Goal: Task Accomplishment & Management: Manage account settings

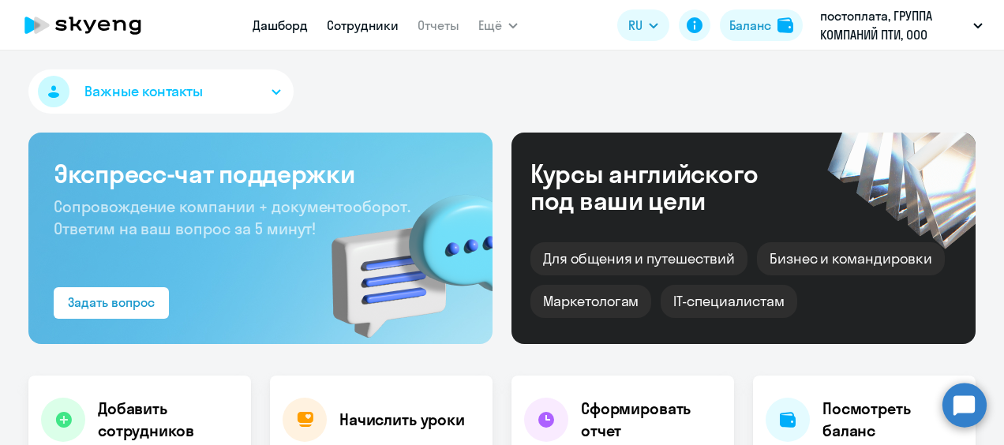
click at [374, 25] on link "Сотрудники" at bounding box center [363, 25] width 72 height 16
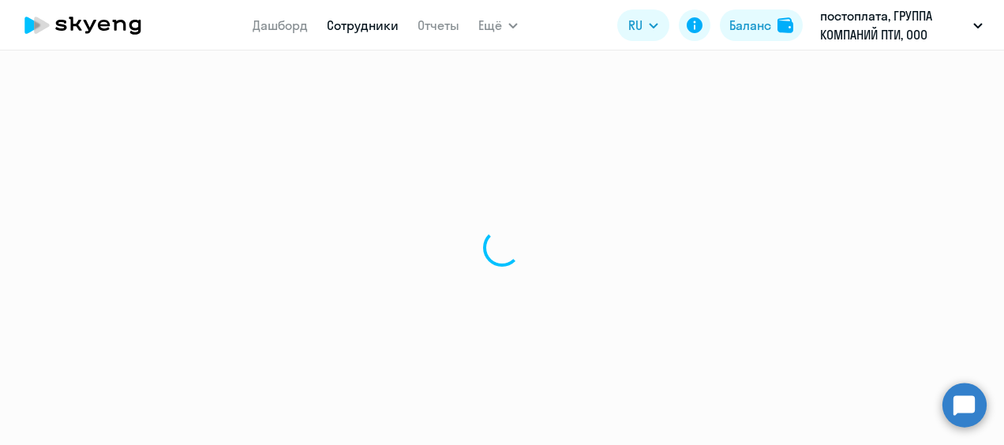
select select "30"
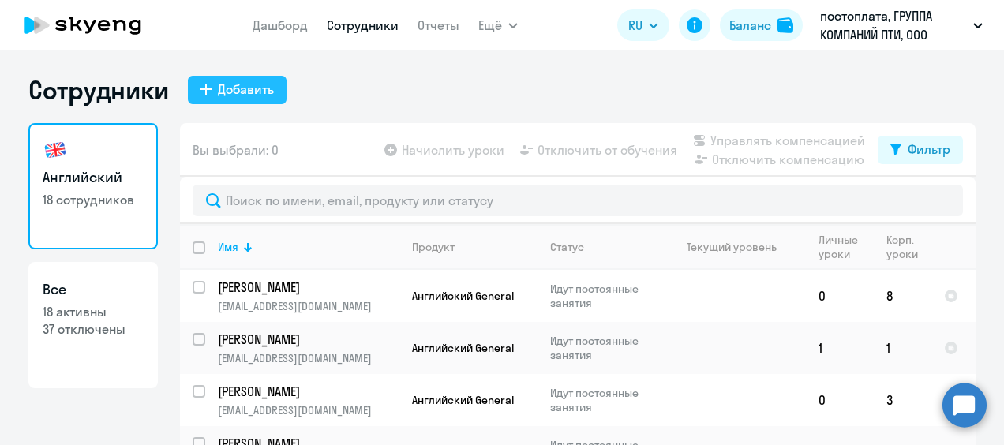
click at [238, 87] on div "Добавить" at bounding box center [246, 89] width 56 height 19
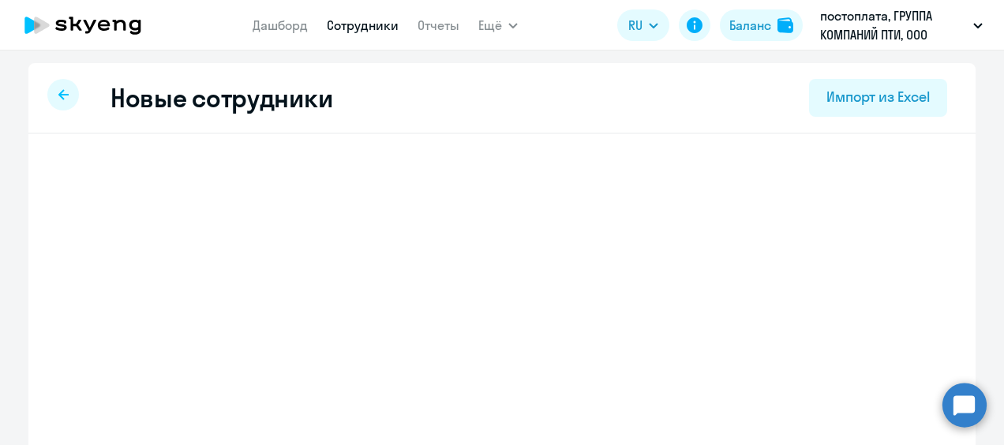
select select "english_adult_not_native_speaker"
select select "3"
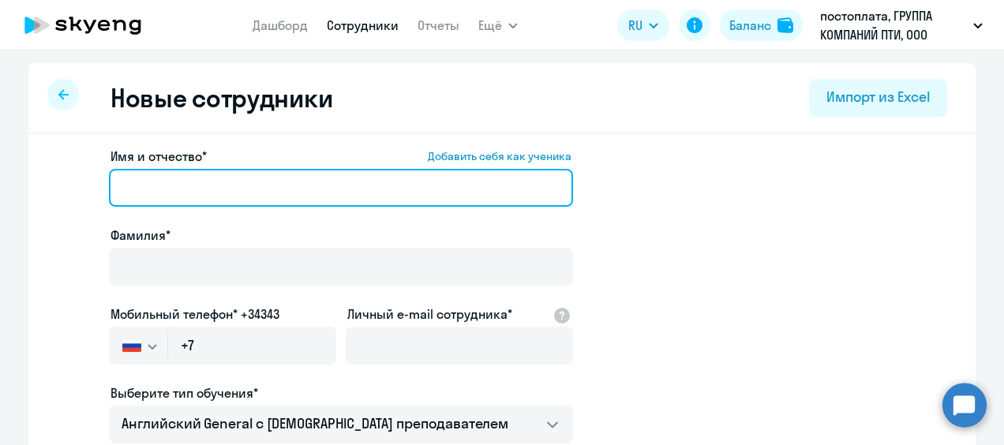
click at [172, 196] on input "Имя и отчество* Добавить себя как ученика" at bounding box center [341, 188] width 464 height 38
type input "T"
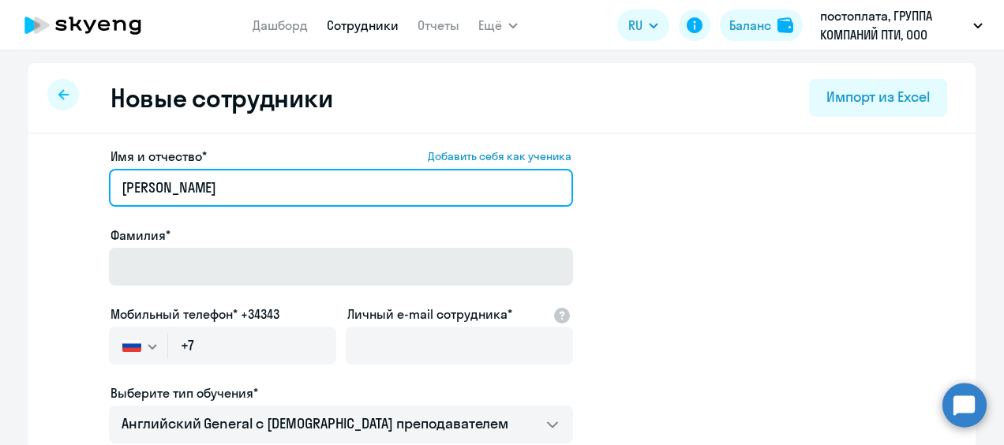
type input "[PERSON_NAME]"
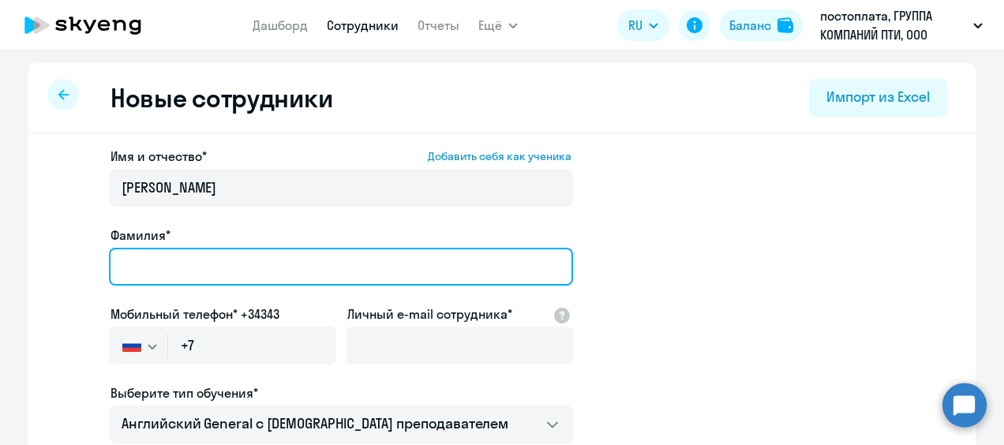
click at [144, 259] on input "Фамилия*" at bounding box center [341, 267] width 464 height 38
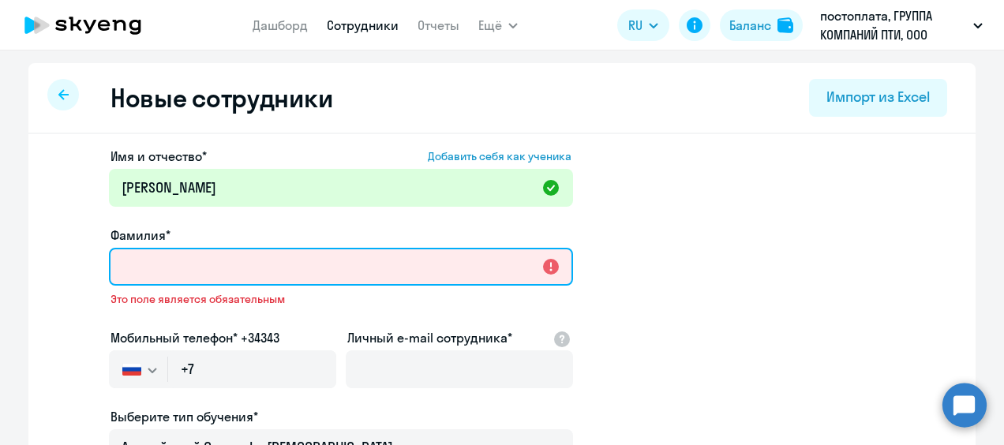
paste input "Карпук"
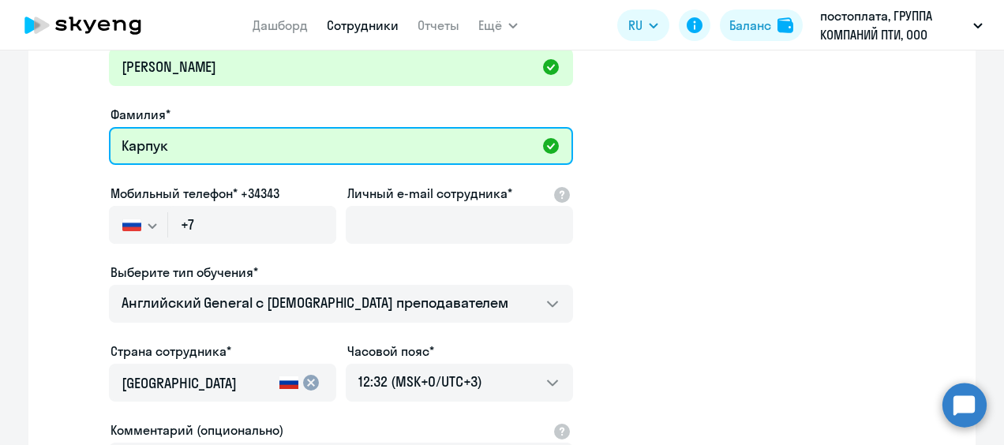
scroll to position [158, 0]
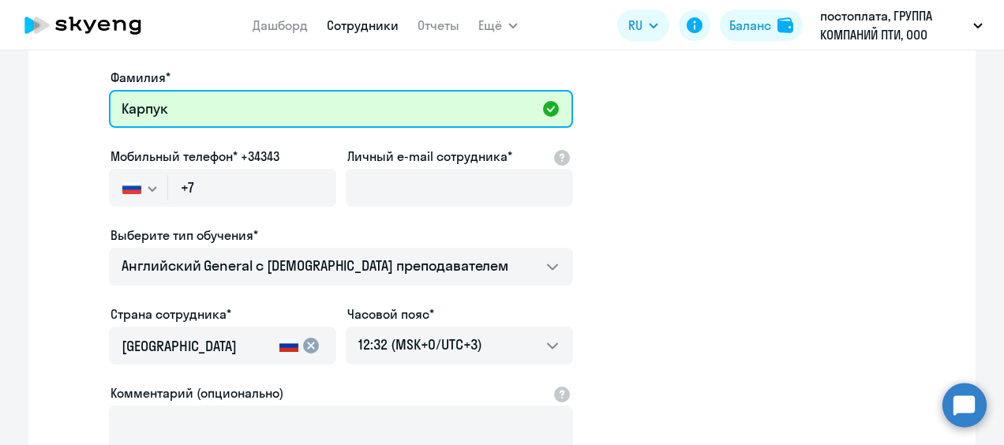
type input "Карпук"
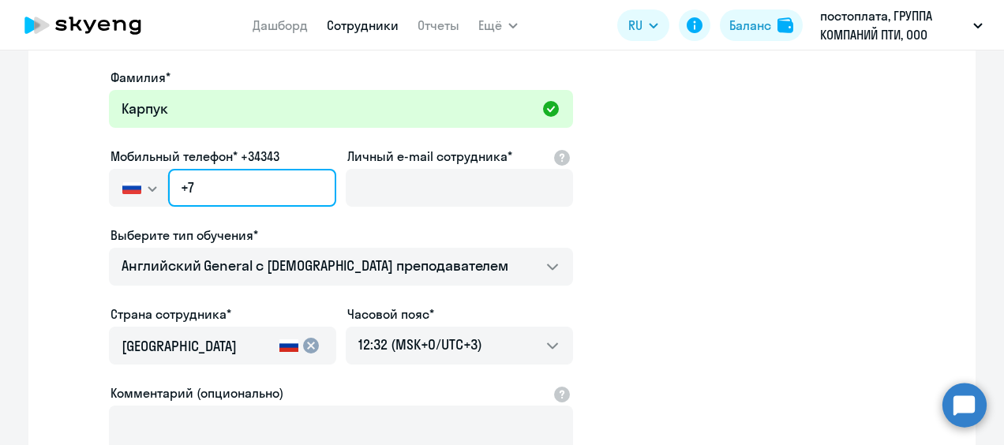
paste input "[PHONE_NUMBER]"
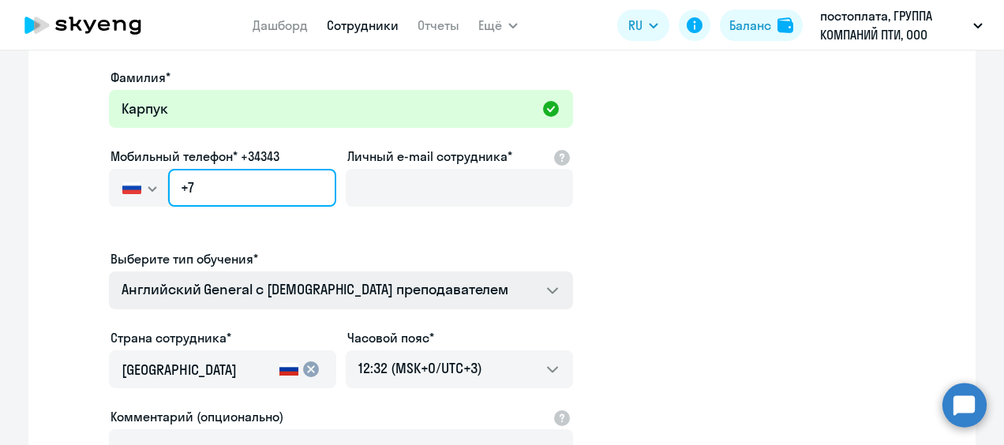
type input "[PHONE_NUMBER]"
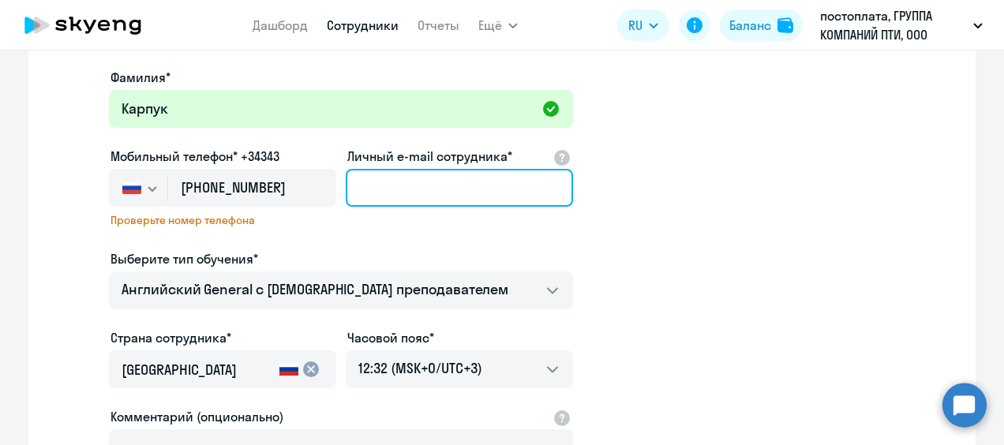
drag, startPoint x: 428, startPoint y: 191, endPoint x: 497, endPoint y: 189, distance: 68.7
click at [428, 191] on input "Личный e-mail сотрудника*" at bounding box center [459, 188] width 227 height 38
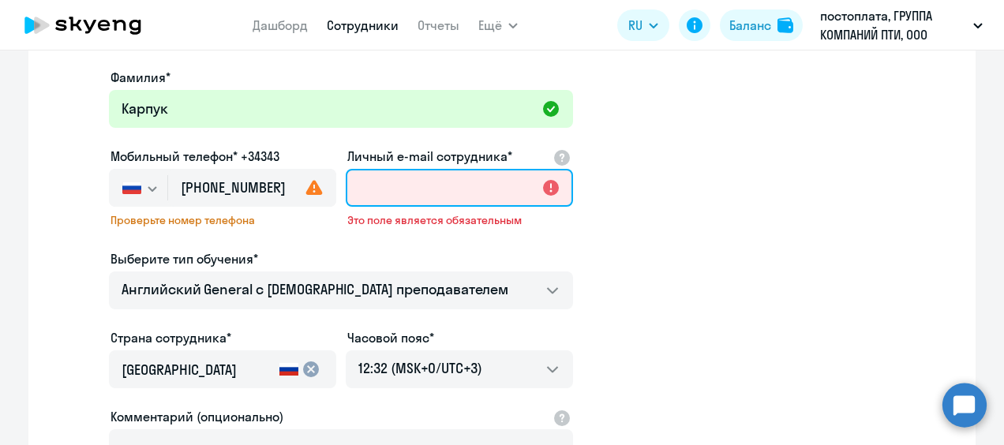
paste input "[EMAIL_ADDRESS][DOMAIN_NAME]"
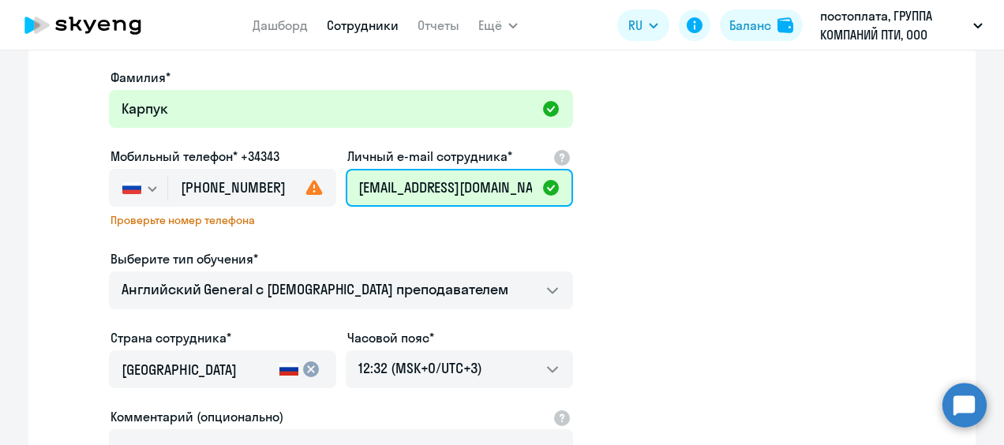
type input "[EMAIL_ADDRESS][DOMAIN_NAME]"
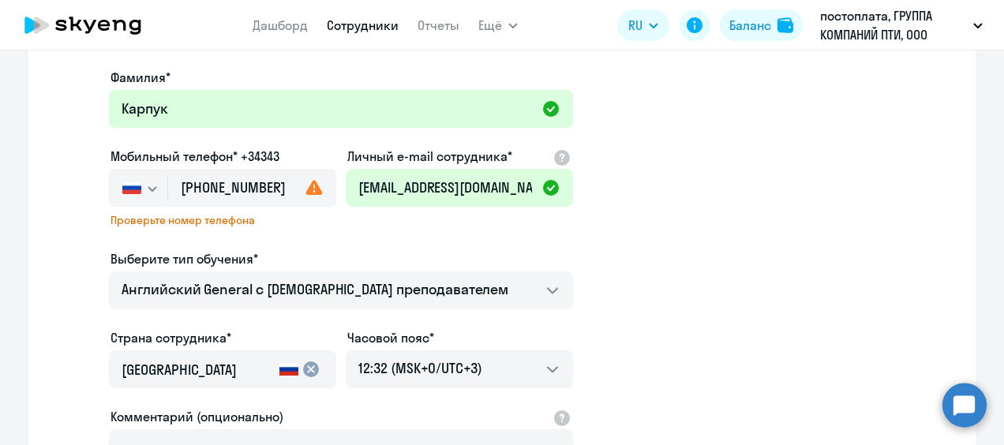
click at [311, 192] on use at bounding box center [314, 187] width 17 height 15
click at [176, 224] on span "Проверьте номер телефона" at bounding box center [222, 220] width 224 height 14
click at [192, 223] on span "Проверьте номер телефона" at bounding box center [222, 220] width 224 height 14
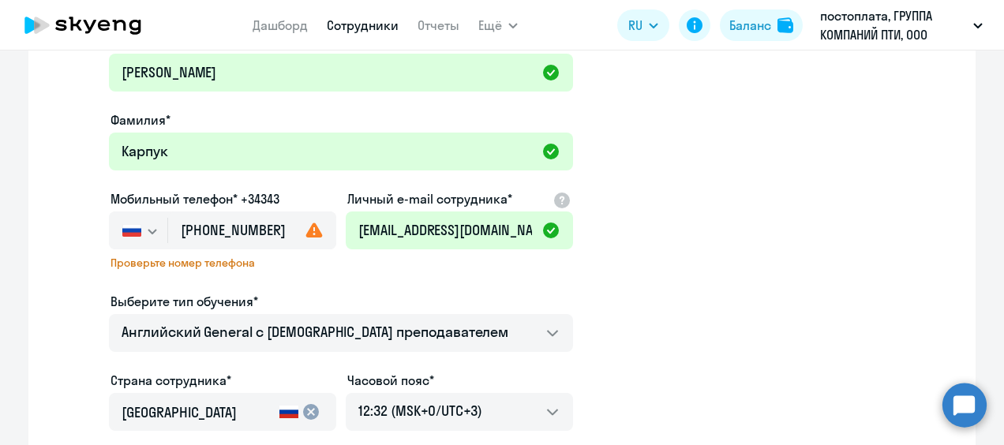
scroll to position [405, 0]
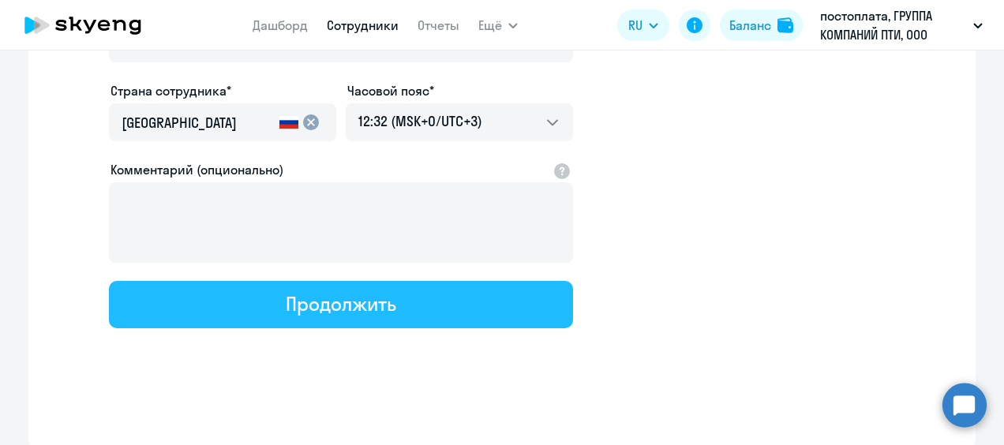
click at [381, 314] on div "Продолжить" at bounding box center [341, 303] width 110 height 25
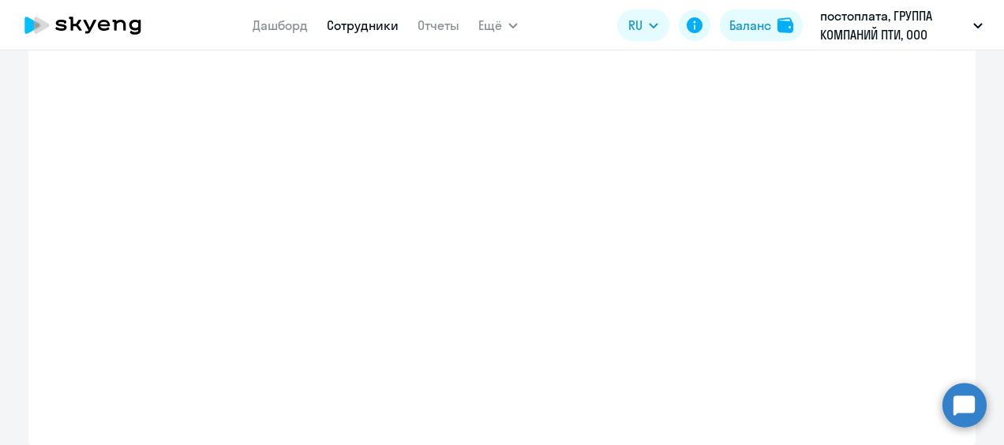
select select "english_adult_not_native_speaker"
select select "3"
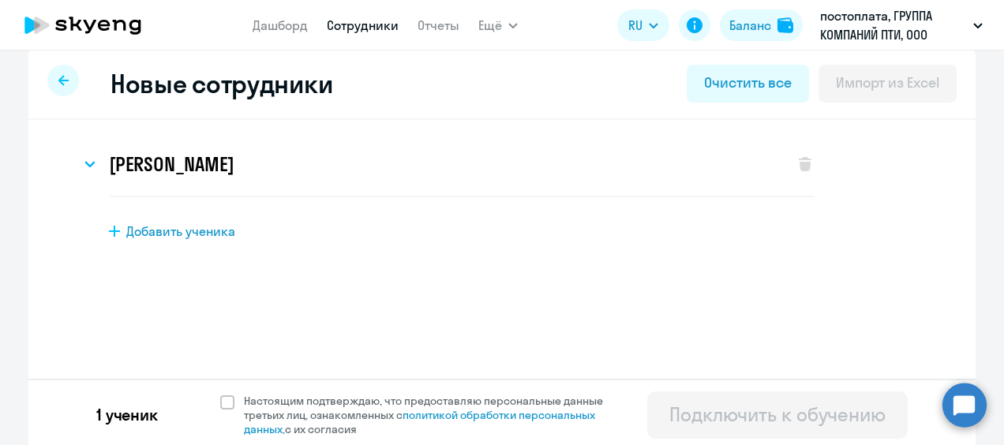
scroll to position [18, 0]
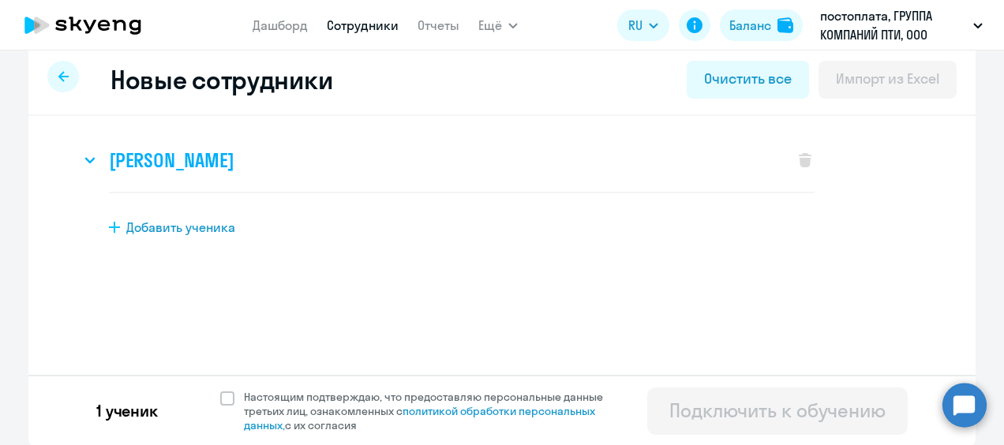
click at [85, 161] on icon at bounding box center [89, 160] width 9 height 5
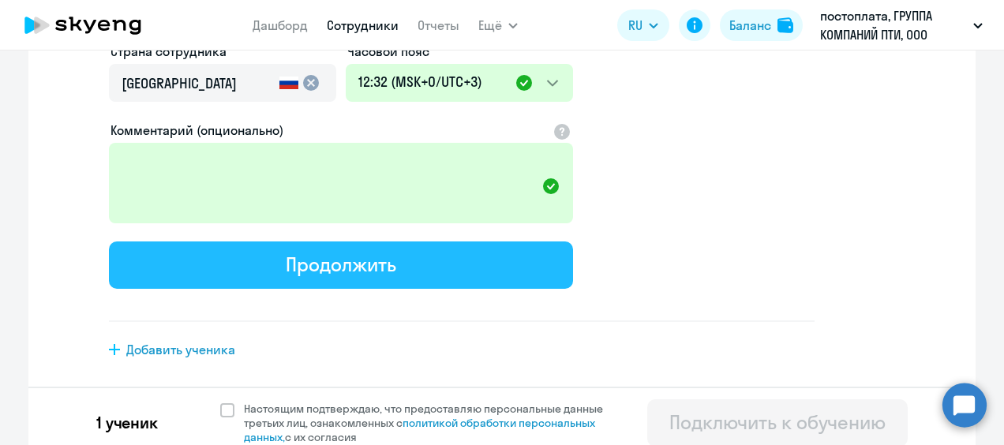
scroll to position [503, 0]
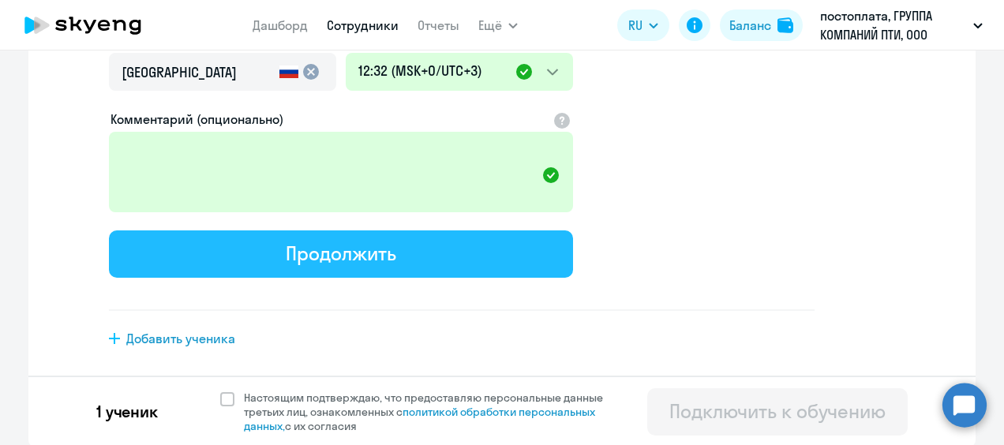
click at [339, 248] on div "Продолжить" at bounding box center [341, 253] width 110 height 25
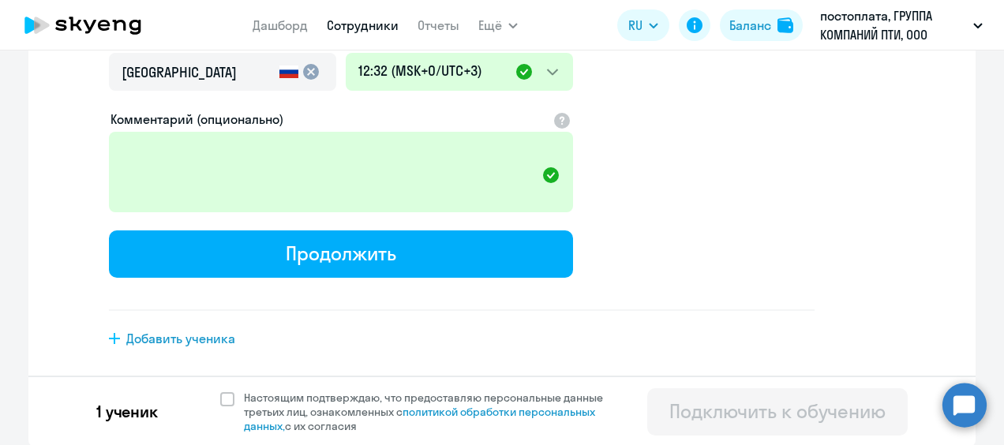
select select "english_adult_not_native_speaker"
select select "3"
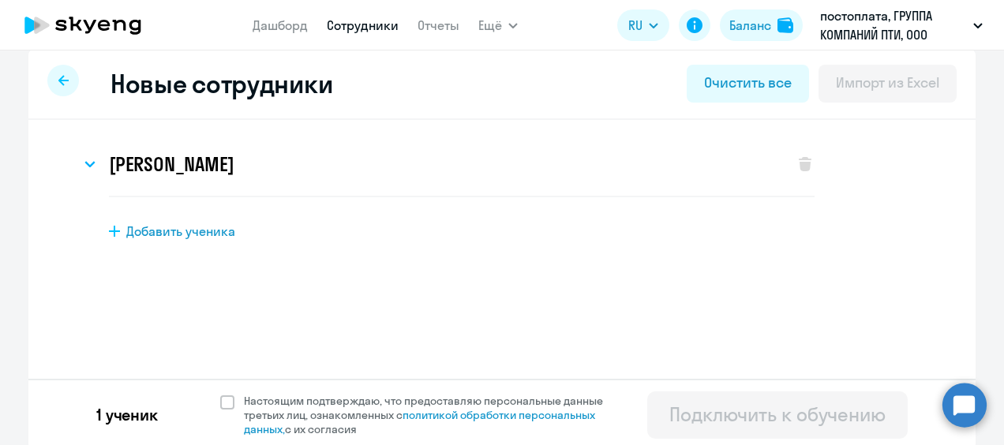
scroll to position [18, 0]
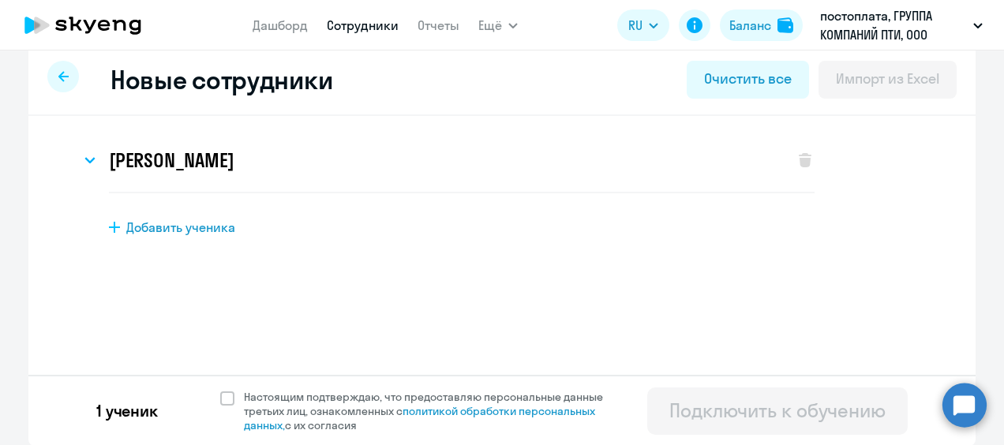
click at [726, 411] on div "Подключить к обучению" at bounding box center [777, 410] width 216 height 25
click at [220, 398] on span at bounding box center [227, 398] width 14 height 14
click at [219, 390] on input "Настоящим подтверждаю, что предоставляю персональные данные третьих лиц, ознако…" at bounding box center [219, 389] width 1 height 1
checkbox input "true"
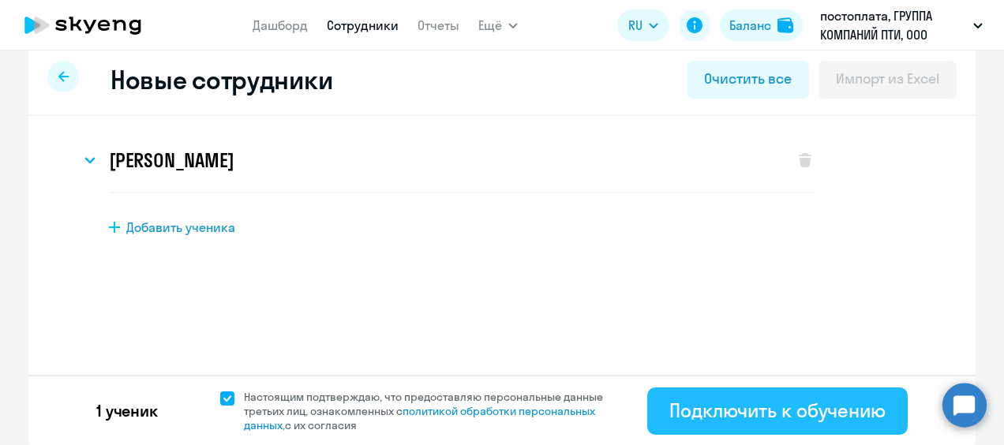
click at [797, 415] on div "Подключить к обучению" at bounding box center [777, 410] width 216 height 25
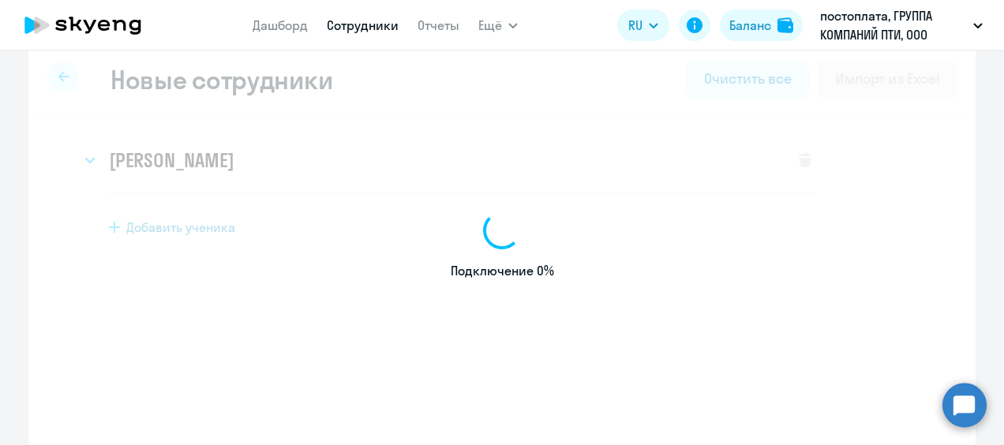
select select "english_adult_not_native_speaker"
select select "3"
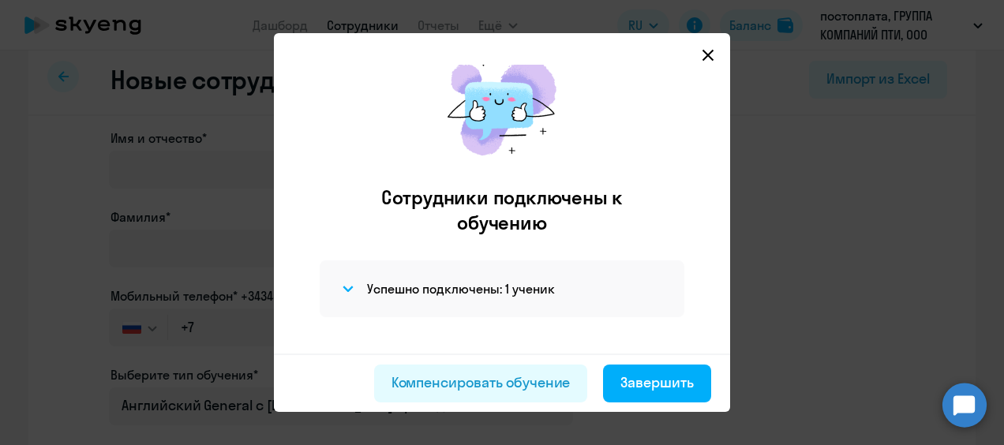
scroll to position [39, 0]
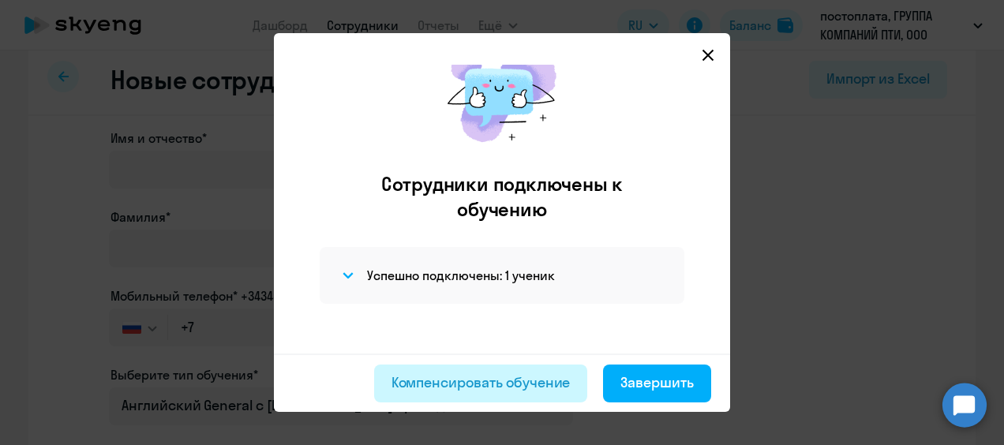
click at [530, 379] on div "Компенсировать обучение" at bounding box center [480, 382] width 179 height 21
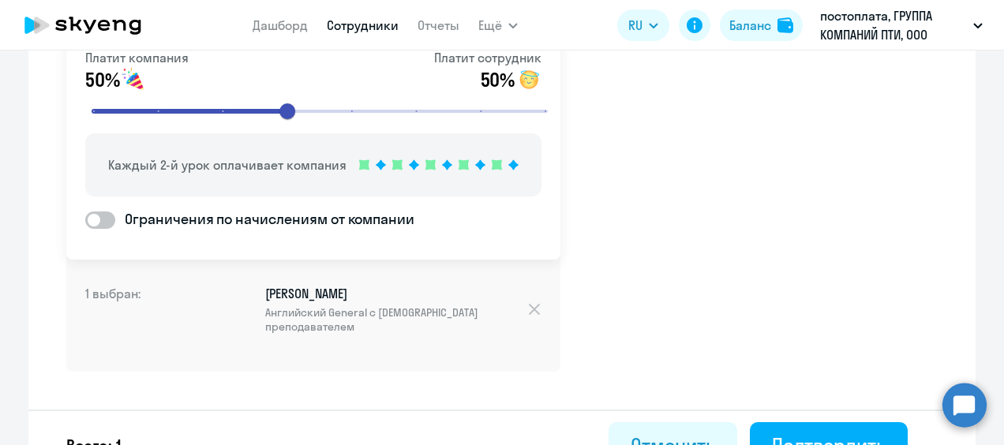
scroll to position [167, 0]
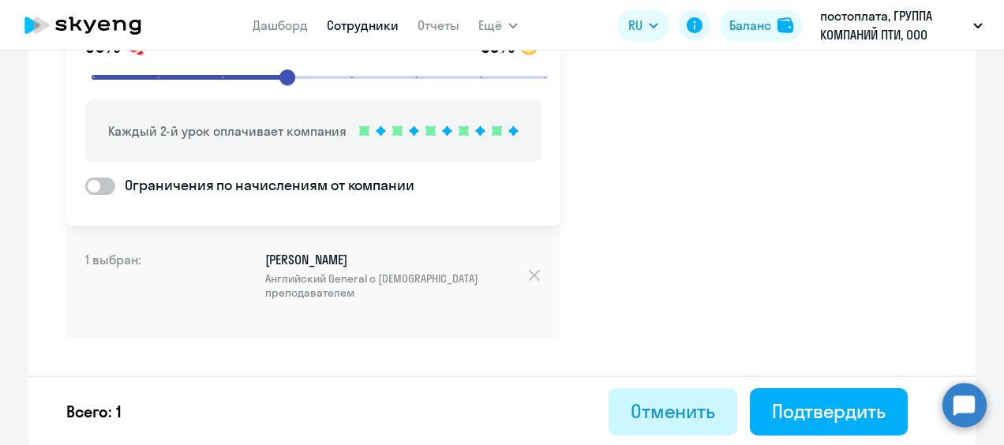
click at [661, 423] on button "Отменить" at bounding box center [672, 411] width 129 height 47
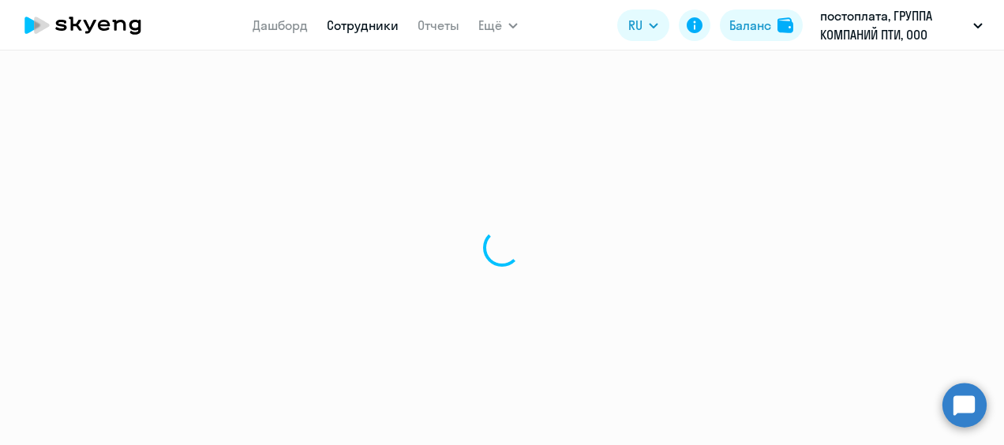
select select "30"
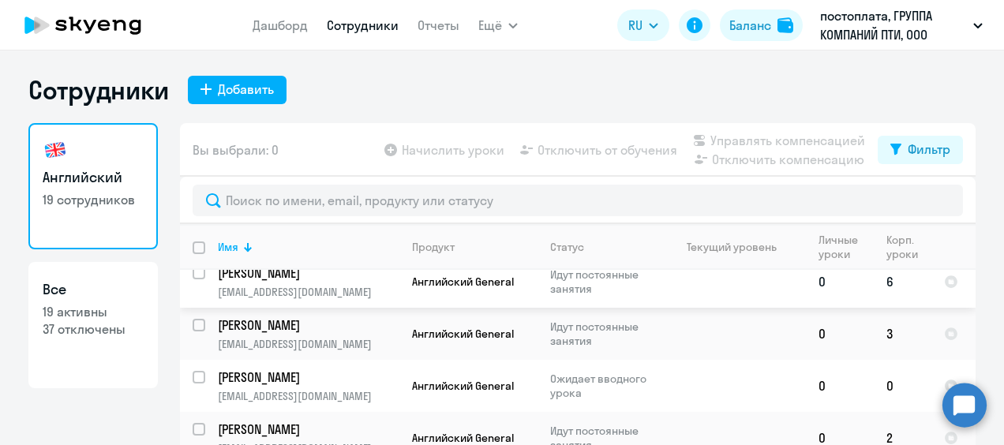
scroll to position [552, 0]
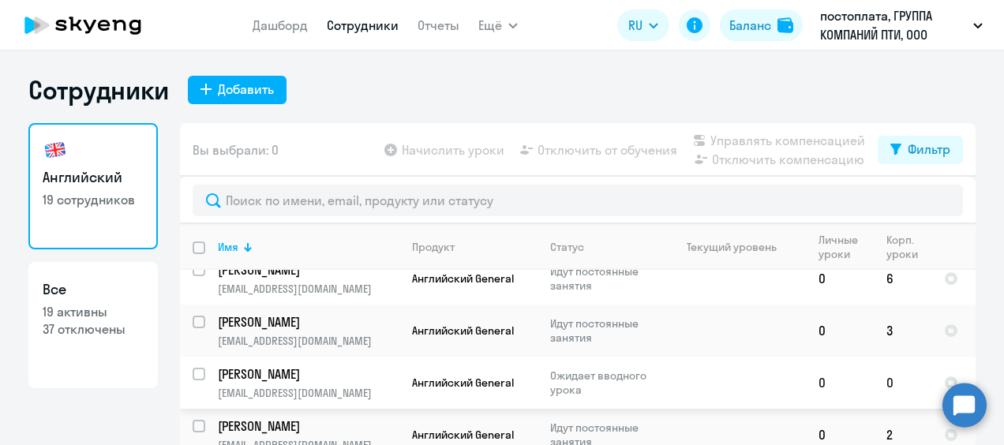
click at [197, 368] on input "select row 42323163" at bounding box center [209, 384] width 32 height 32
checkbox input "true"
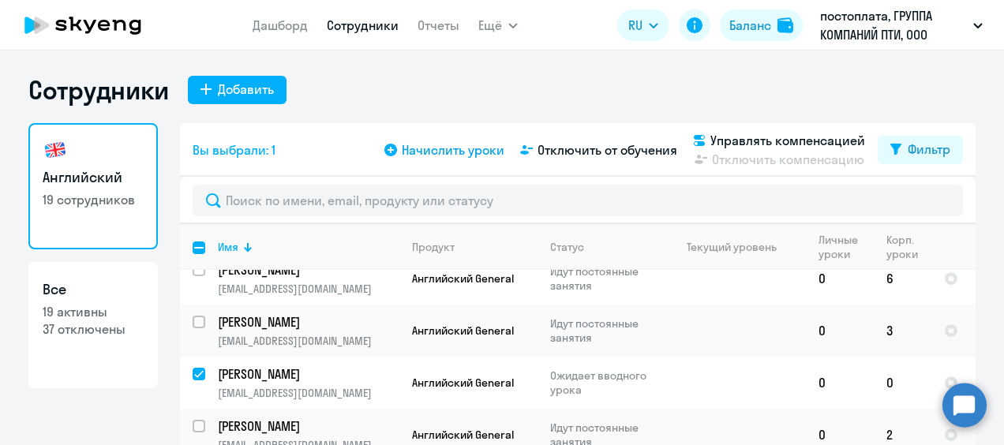
click at [437, 154] on span "Начислить уроки" at bounding box center [453, 149] width 103 height 19
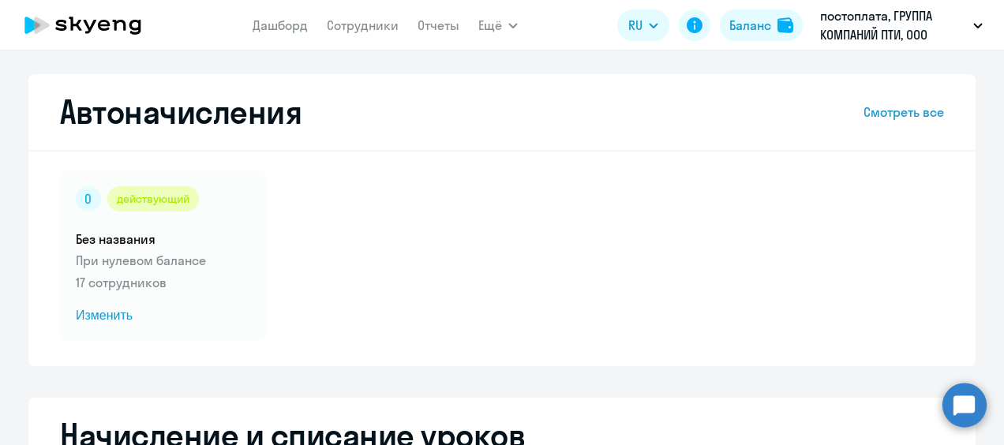
select select "10"
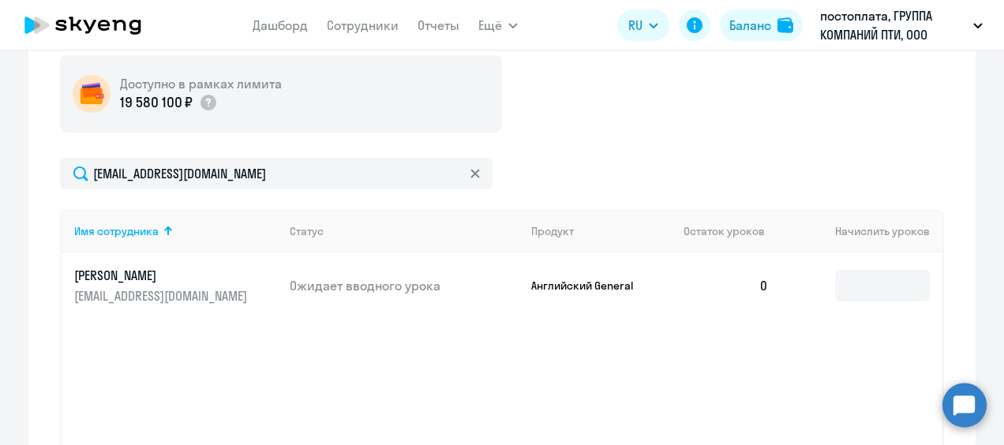
scroll to position [473, 0]
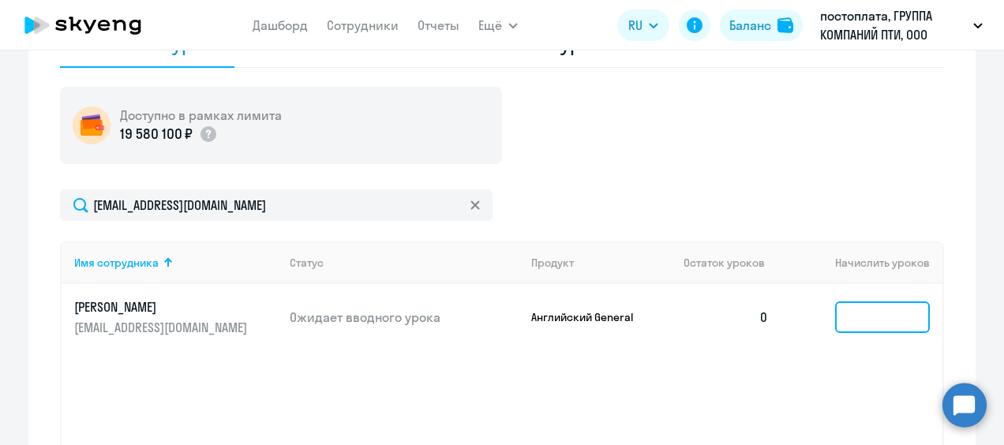
click at [889, 317] on input at bounding box center [882, 317] width 95 height 32
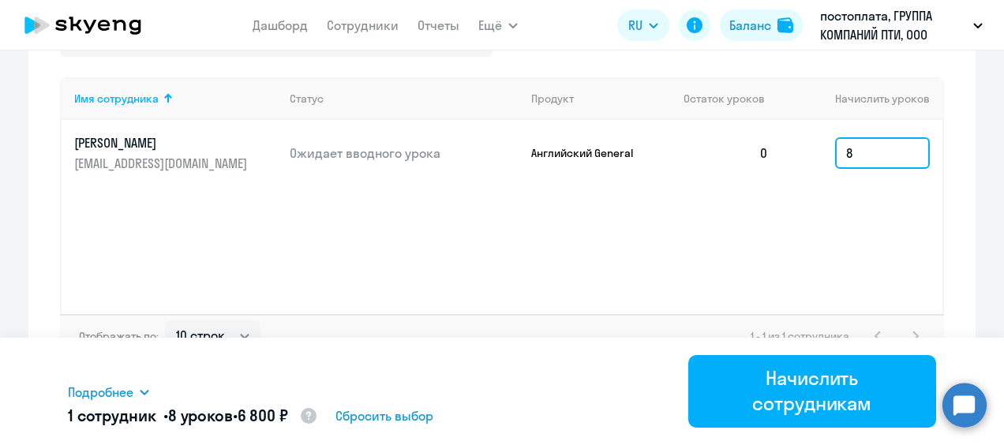
scroll to position [639, 0]
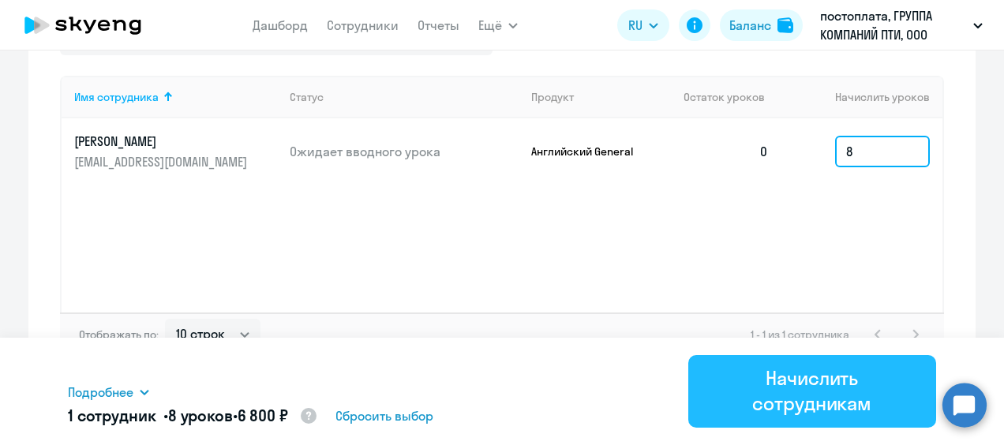
type input "8"
click at [818, 395] on div "Начислить сотрудникам" at bounding box center [812, 390] width 204 height 51
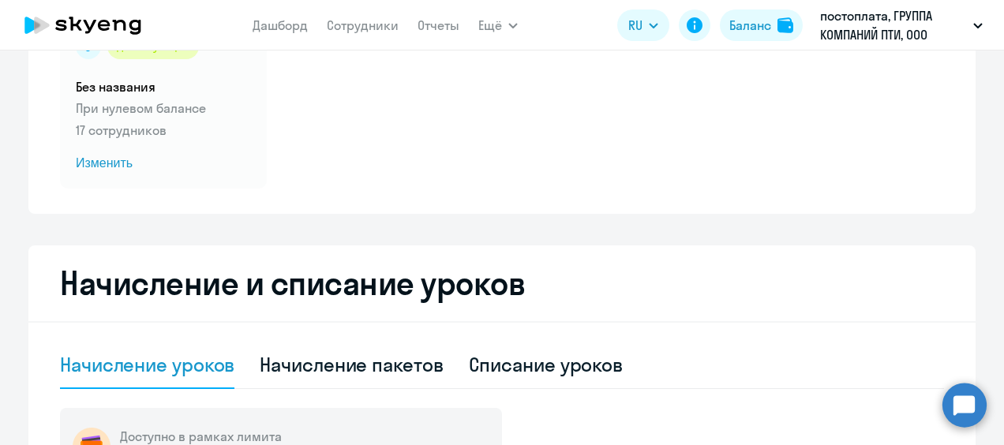
scroll to position [0, 0]
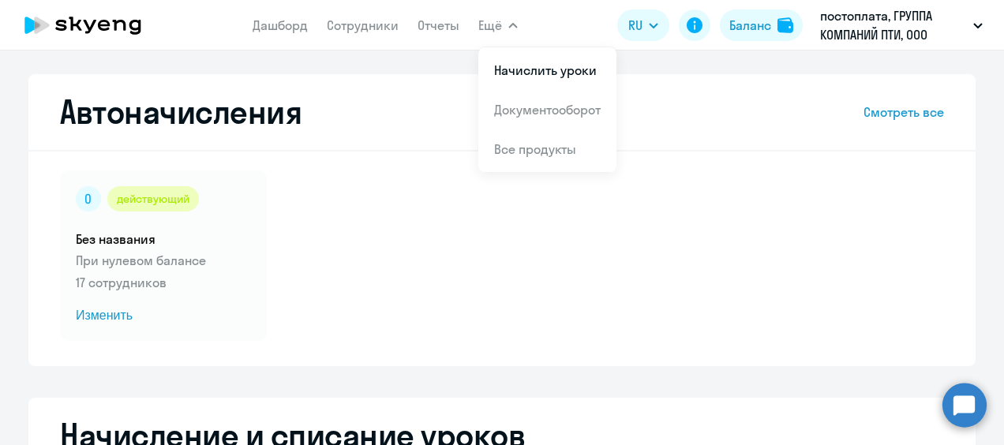
click at [516, 28] on button "Ещё" at bounding box center [497, 25] width 39 height 32
click at [517, 28] on app-header "Дашборд Сотрудники Отчеты Ещё Начислить уроки Документооборот Все продукты Дашб…" at bounding box center [502, 25] width 1004 height 51
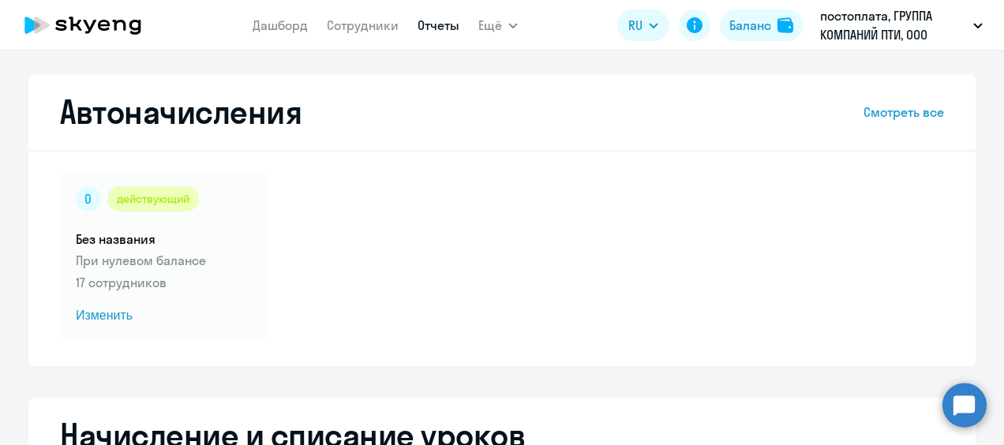
click at [436, 25] on link "Отчеты" at bounding box center [438, 25] width 42 height 16
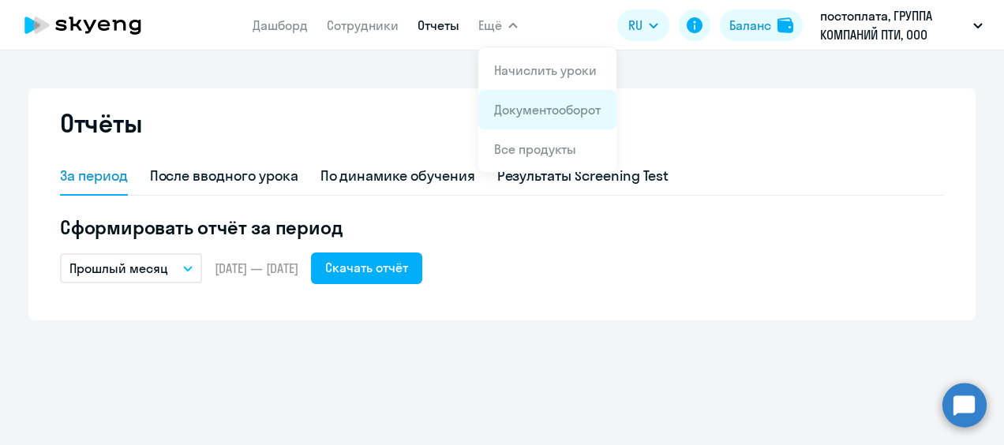
click at [532, 114] on link "Документооборот" at bounding box center [547, 110] width 107 height 16
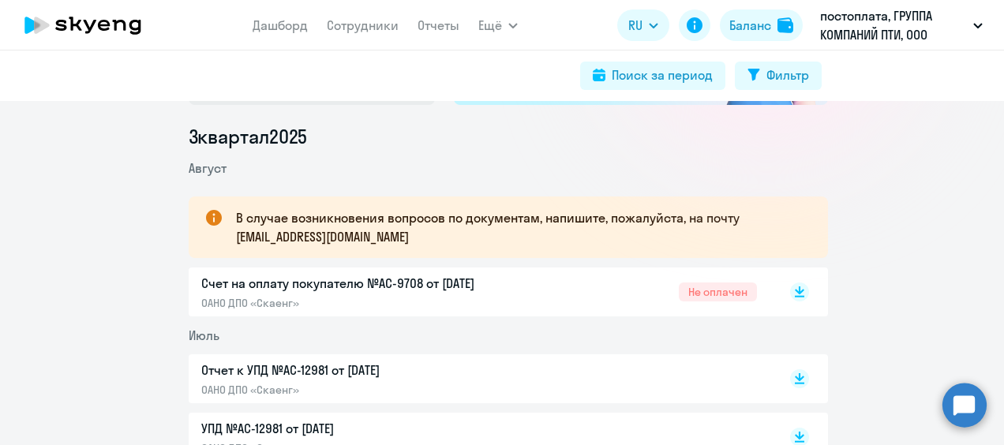
scroll to position [237, 0]
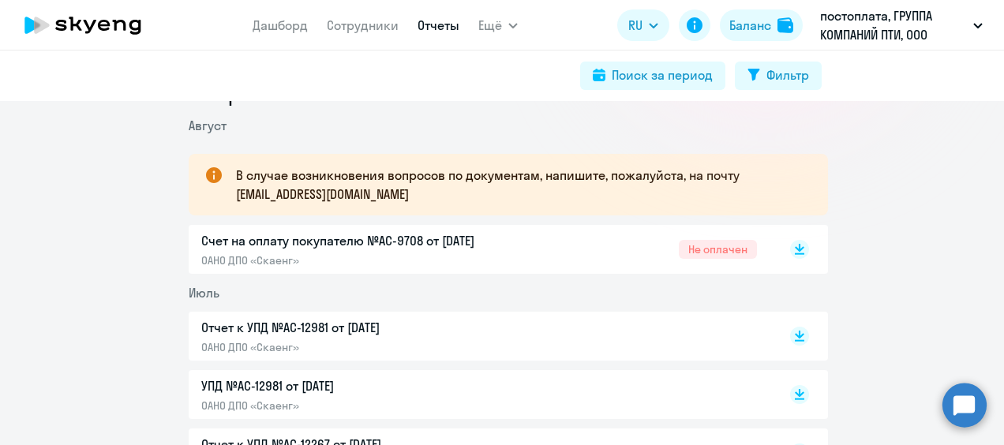
click at [442, 27] on link "Отчеты" at bounding box center [438, 25] width 42 height 16
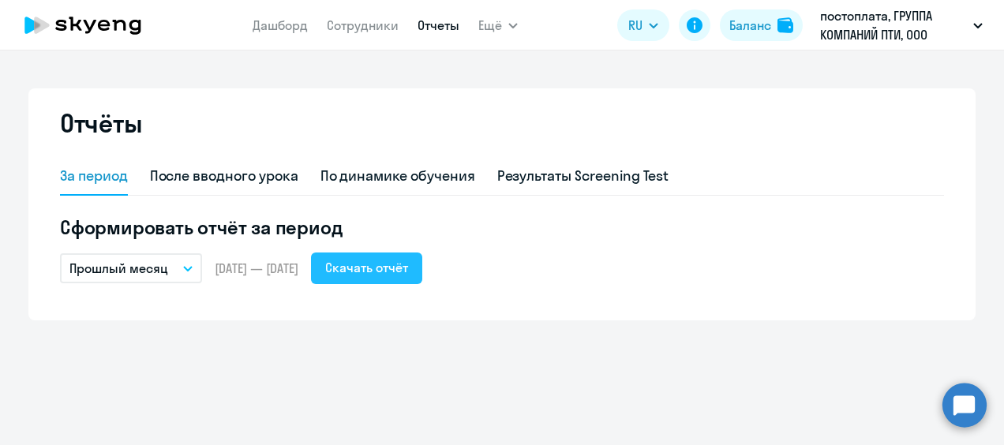
click at [396, 268] on div "Скачать отчёт" at bounding box center [366, 267] width 83 height 19
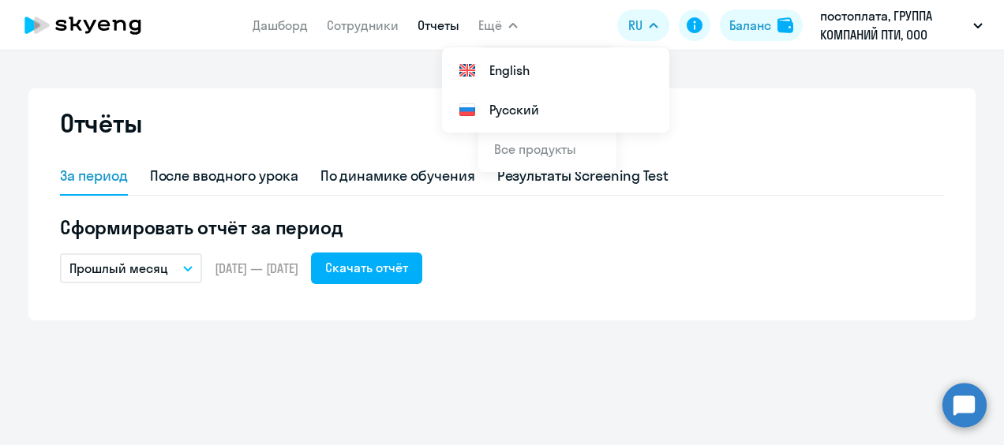
click at [342, 16] on app-menu-item-link "Сотрудники" at bounding box center [363, 26] width 72 height 20
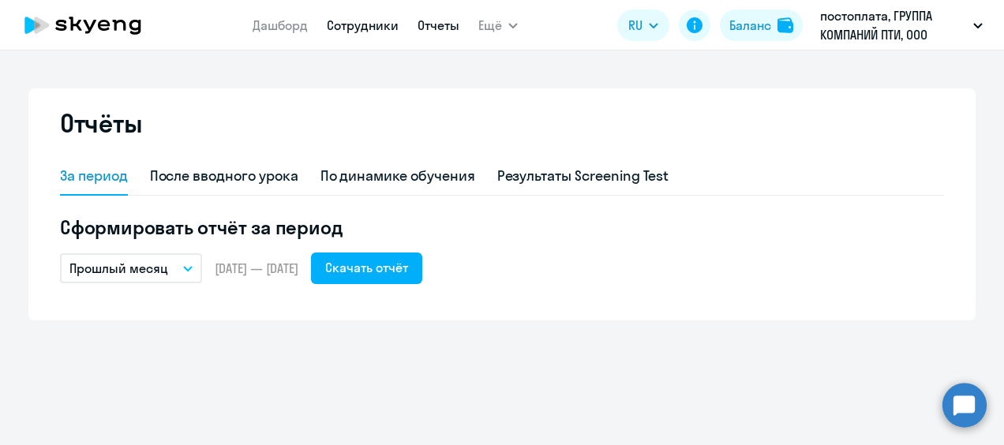
click at [353, 28] on link "Сотрудники" at bounding box center [363, 25] width 72 height 16
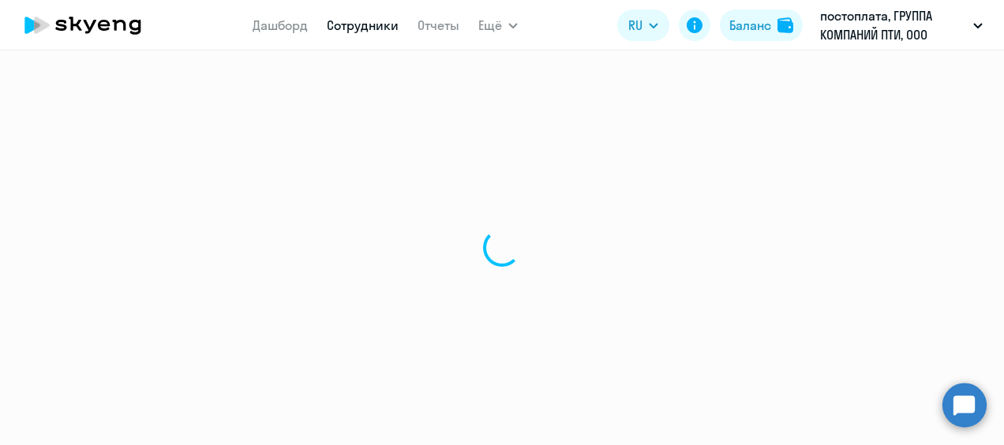
select select "30"
